Goal: Task Accomplishment & Management: Complete application form

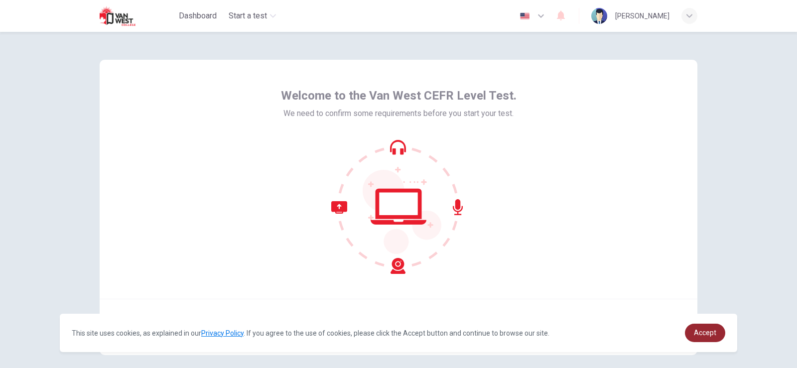
click at [712, 339] on link "Accept" at bounding box center [705, 333] width 40 height 18
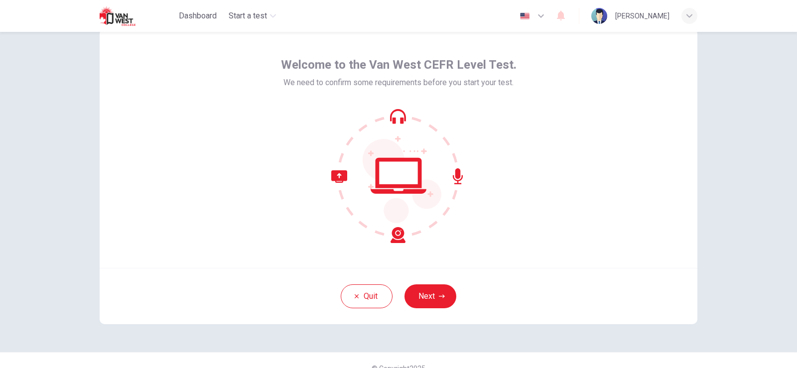
scroll to position [47, 0]
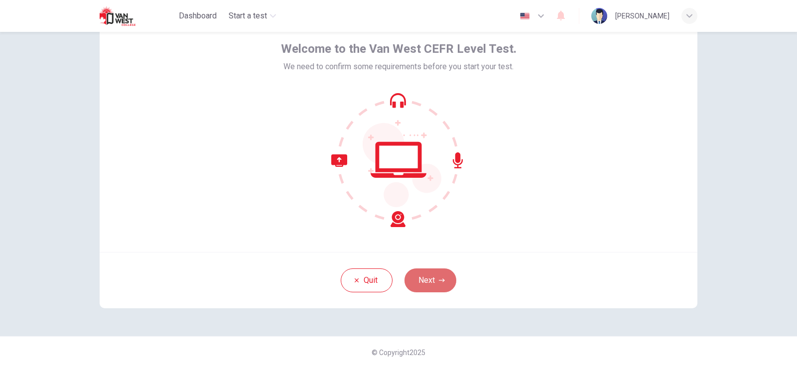
click at [437, 272] on button "Next" at bounding box center [430, 280] width 52 height 24
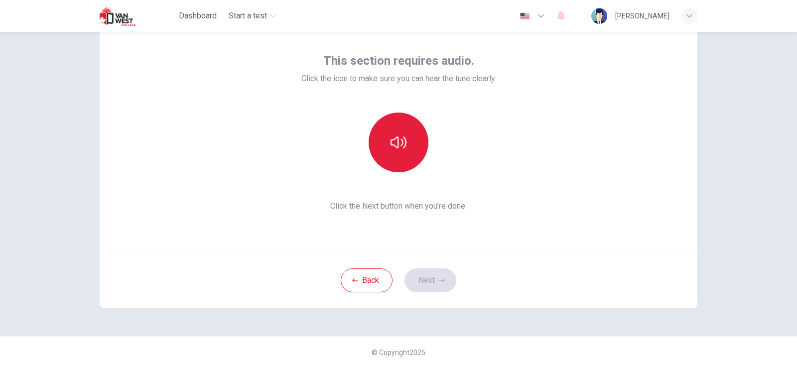
click at [398, 151] on button "button" at bounding box center [399, 143] width 60 height 60
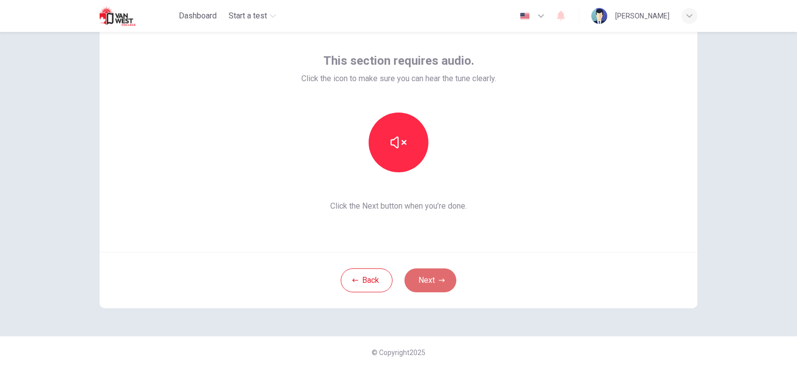
click at [442, 278] on icon "button" at bounding box center [442, 280] width 6 height 6
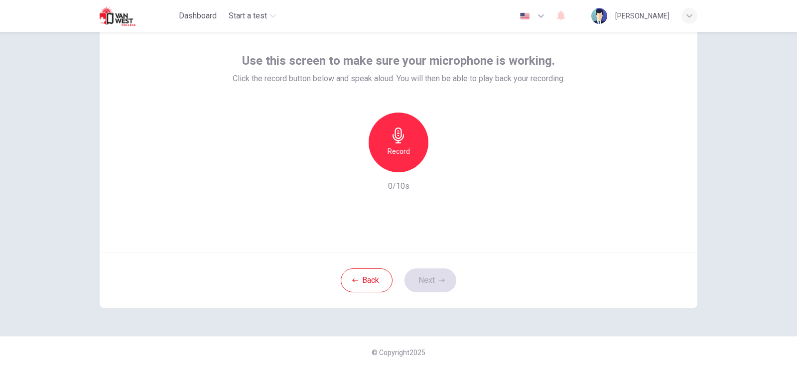
click at [400, 149] on h6 "Record" at bounding box center [398, 151] width 22 height 12
click at [384, 127] on div "Stop" at bounding box center [399, 143] width 60 height 60
click at [447, 281] on button "Next" at bounding box center [430, 280] width 52 height 24
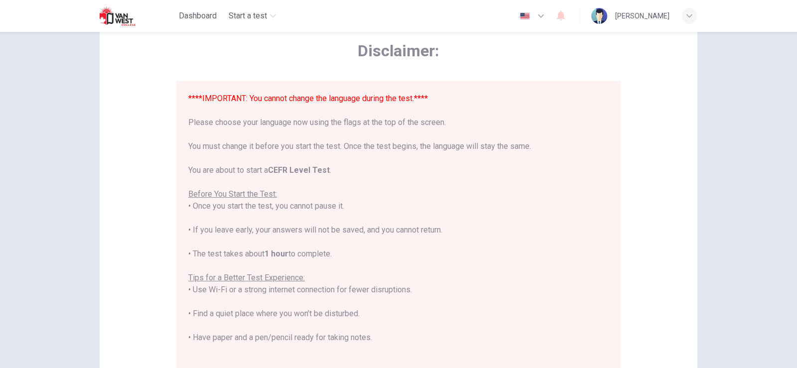
scroll to position [95, 0]
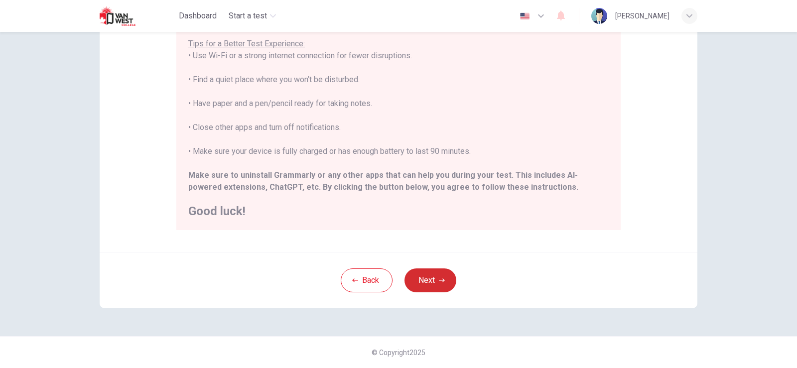
click at [429, 280] on button "Next" at bounding box center [430, 280] width 52 height 24
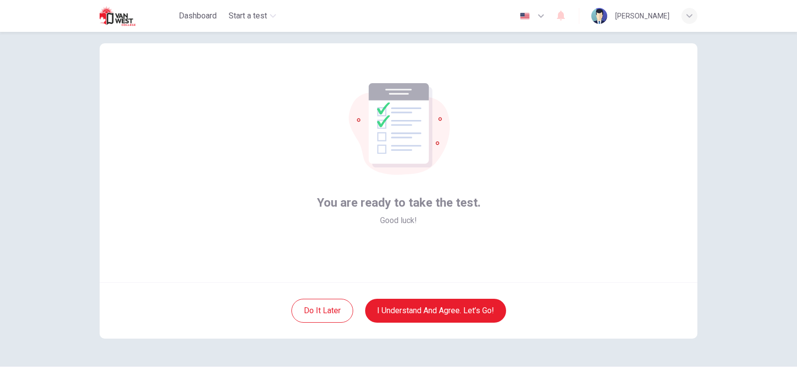
scroll to position [0, 0]
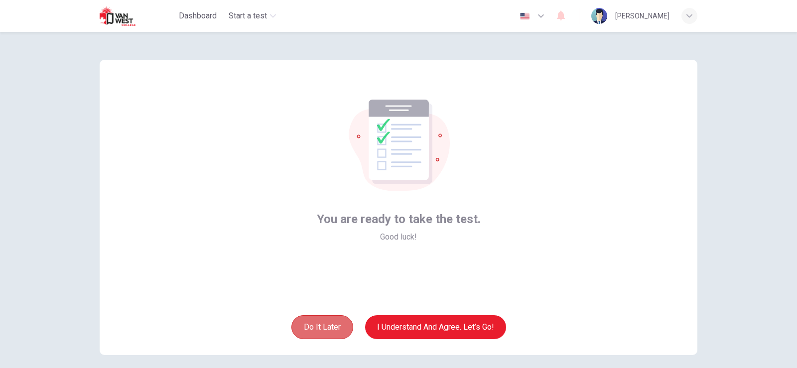
click at [311, 326] on button "Do it later" at bounding box center [322, 327] width 62 height 24
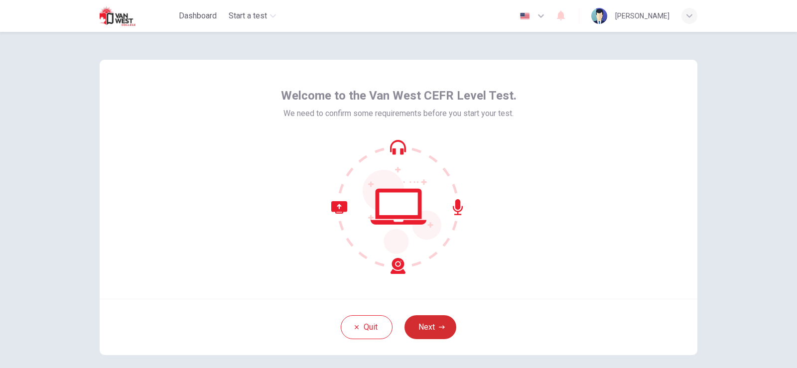
click at [431, 329] on button "Next" at bounding box center [430, 327] width 52 height 24
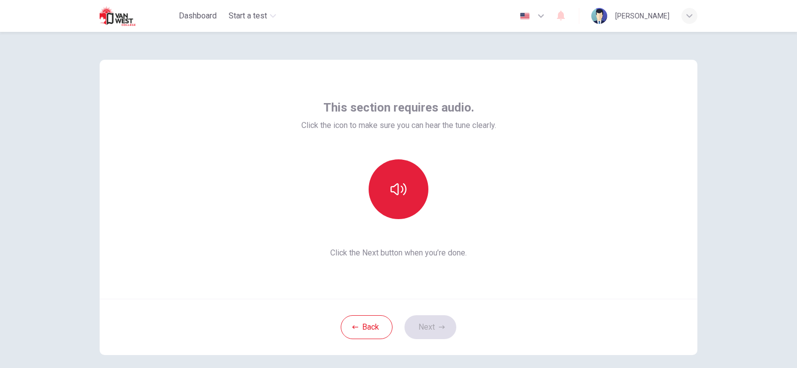
click at [408, 194] on button "button" at bounding box center [399, 189] width 60 height 60
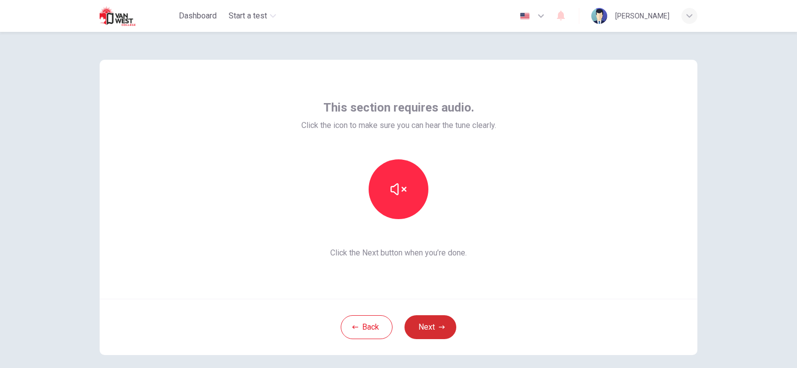
click at [440, 328] on icon "button" at bounding box center [442, 327] width 6 height 6
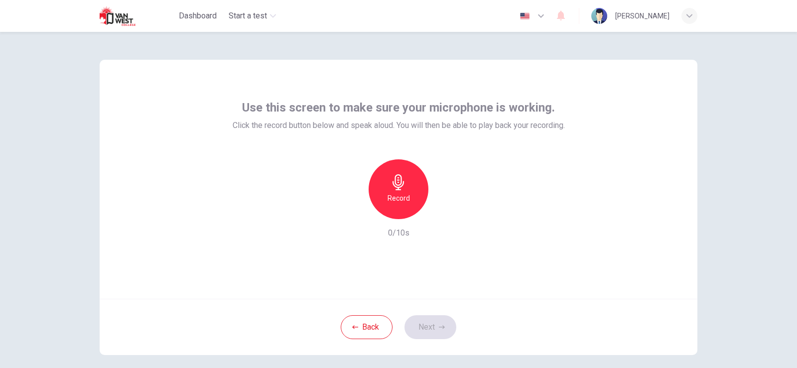
click at [406, 193] on h6 "Record" at bounding box center [398, 198] width 22 height 12
click at [386, 198] on div "Stop" at bounding box center [399, 189] width 60 height 60
click at [419, 313] on div "Back Next" at bounding box center [399, 327] width 598 height 56
click at [428, 330] on button "Next" at bounding box center [430, 327] width 52 height 24
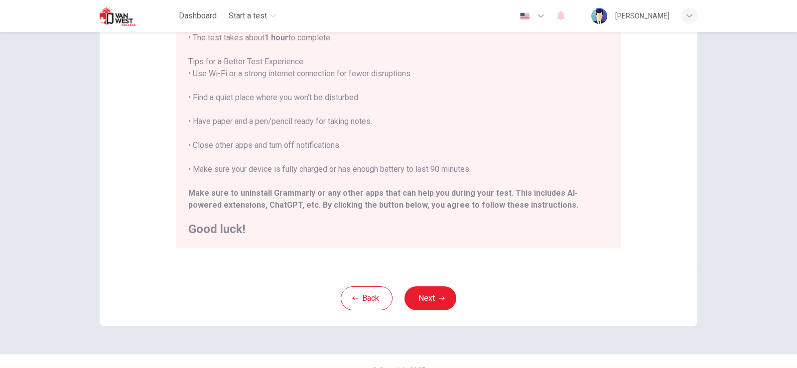
scroll to position [186, 0]
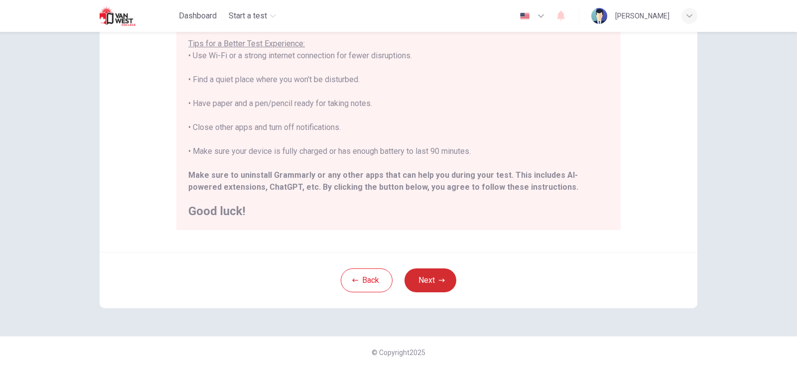
click at [445, 289] on button "Next" at bounding box center [430, 280] width 52 height 24
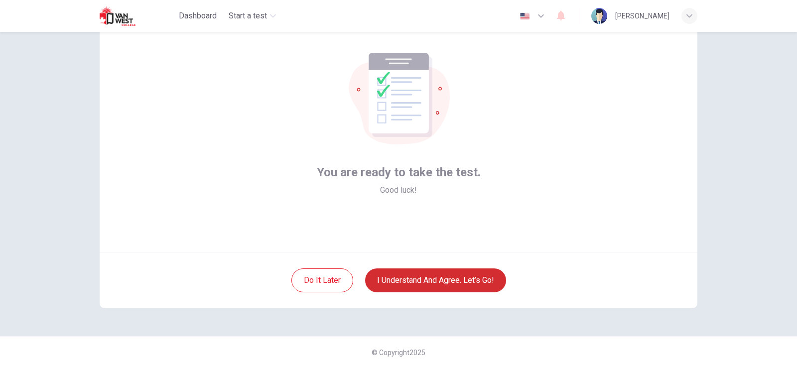
scroll to position [47, 0]
click at [445, 287] on button "I understand and agree. Let’s go!" at bounding box center [435, 280] width 141 height 24
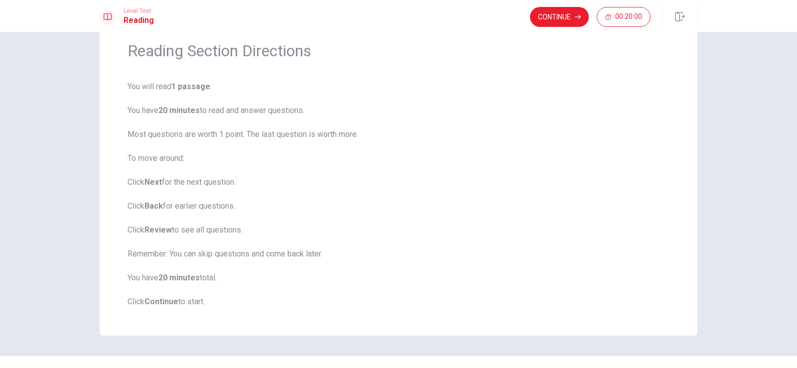
scroll to position [58, 0]
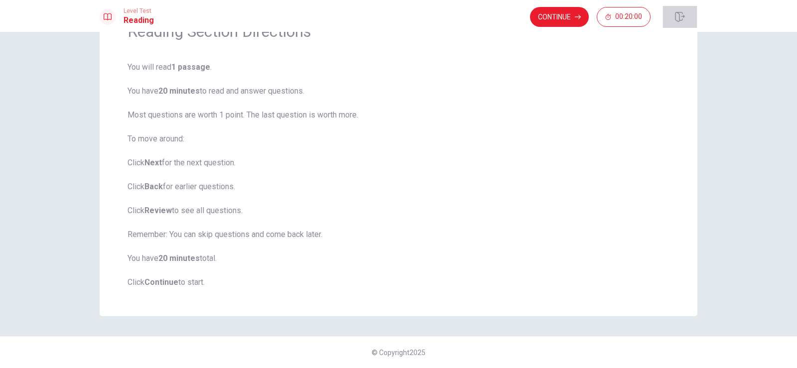
click at [674, 18] on button "button" at bounding box center [679, 17] width 35 height 22
